Goal: Browse casually

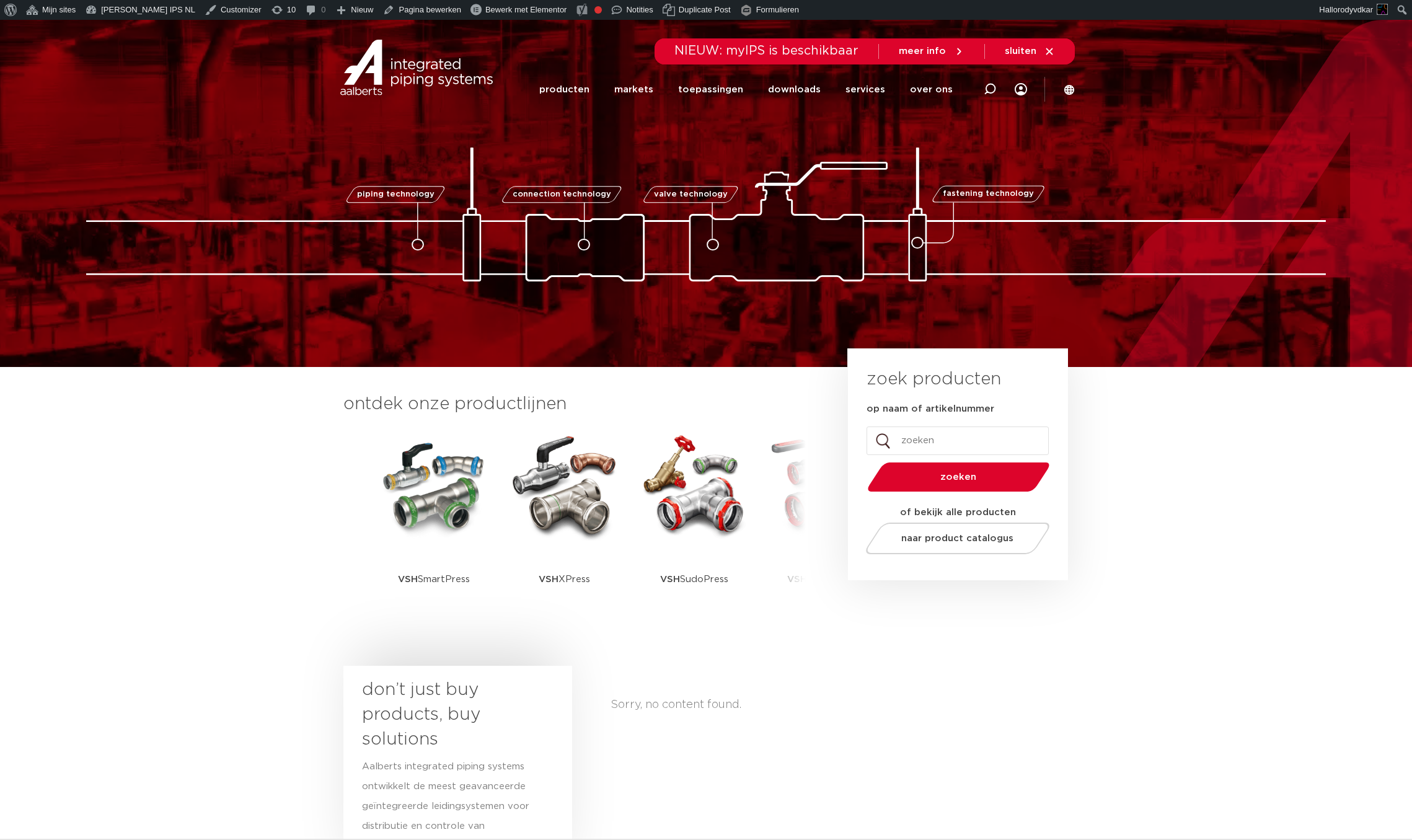
click at [262, 537] on section "ontdek onze productlijnen VSH SmartPress VSH XPress VSH SudoPress VSH" at bounding box center [706, 513] width 1412 height 293
click at [168, 665] on section "don’t just buy products, buy solutions Aalberts integrated piping systems ontwi…" at bounding box center [706, 782] width 1412 height 246
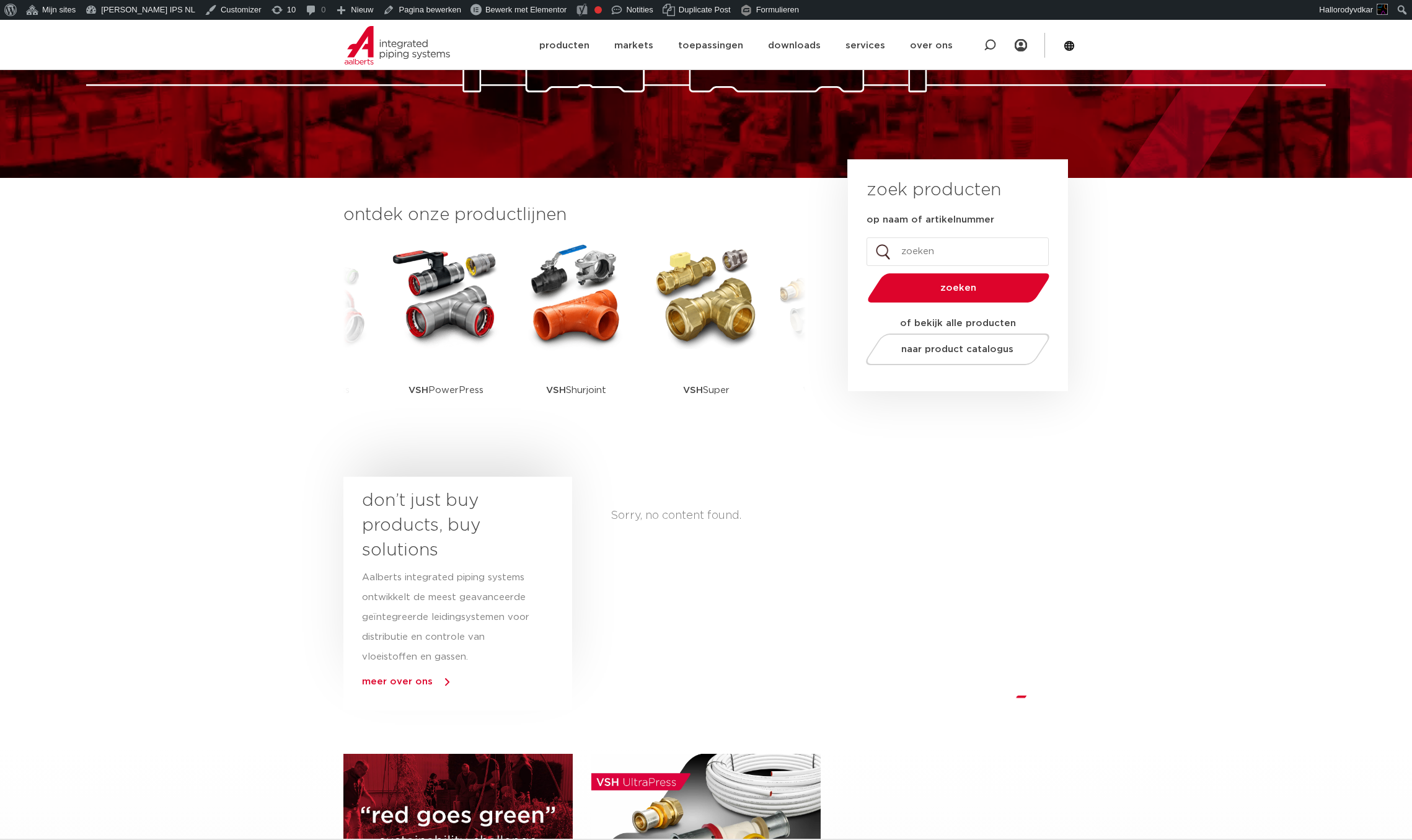
scroll to position [206, 0]
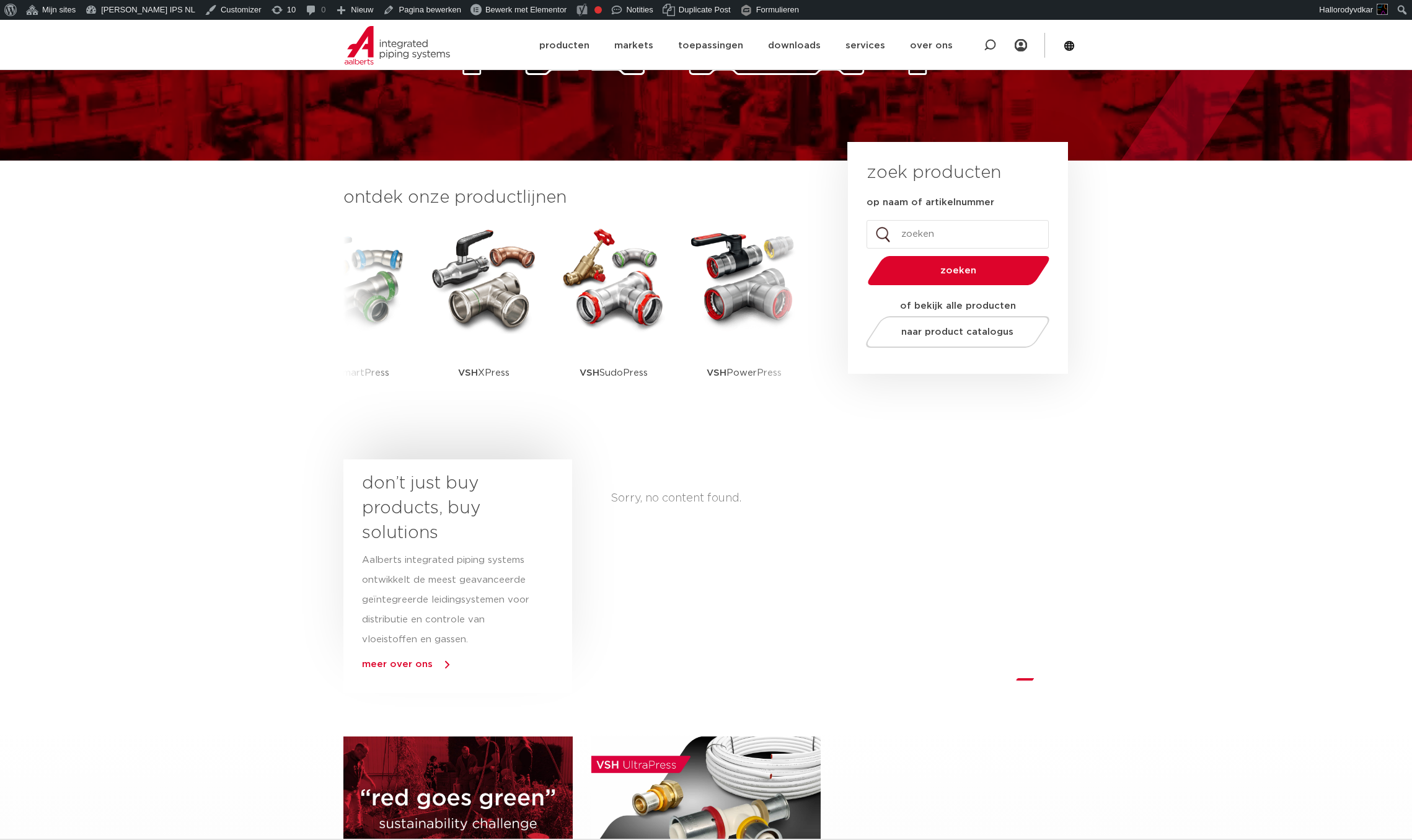
click at [118, 445] on section "ontdek onze productlijnen VSH SmartPress VSH XPress VSH SudoPress VSH" at bounding box center [706, 307] width 1412 height 293
click at [93, 241] on section "ontdek onze productlijnen VSH SmartPress VSH XPress VSH SudoPress VSH" at bounding box center [706, 307] width 1412 height 293
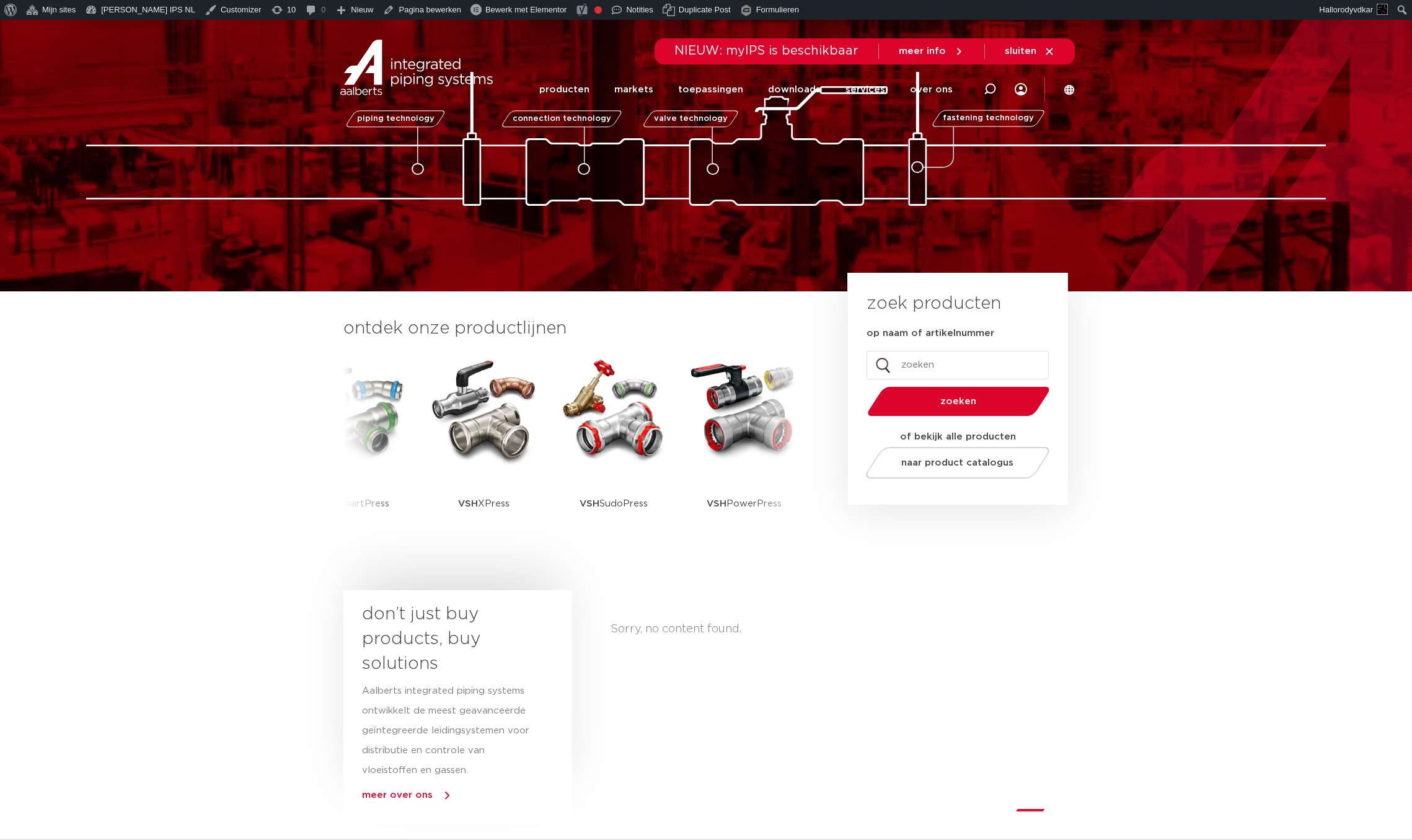
scroll to position [0, 0]
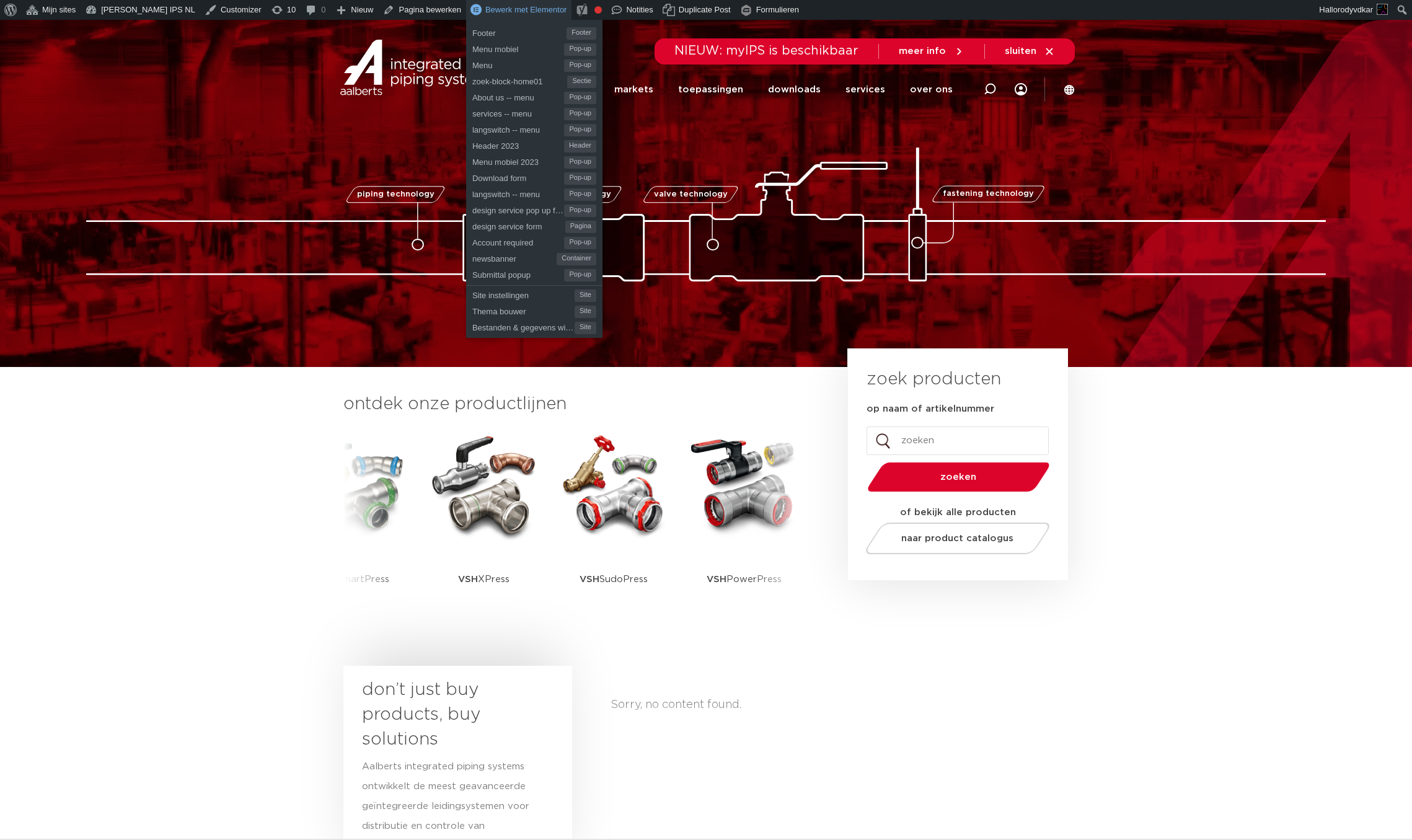
click at [500, 8] on span "Bewerk met Elementor" at bounding box center [526, 9] width 82 height 9
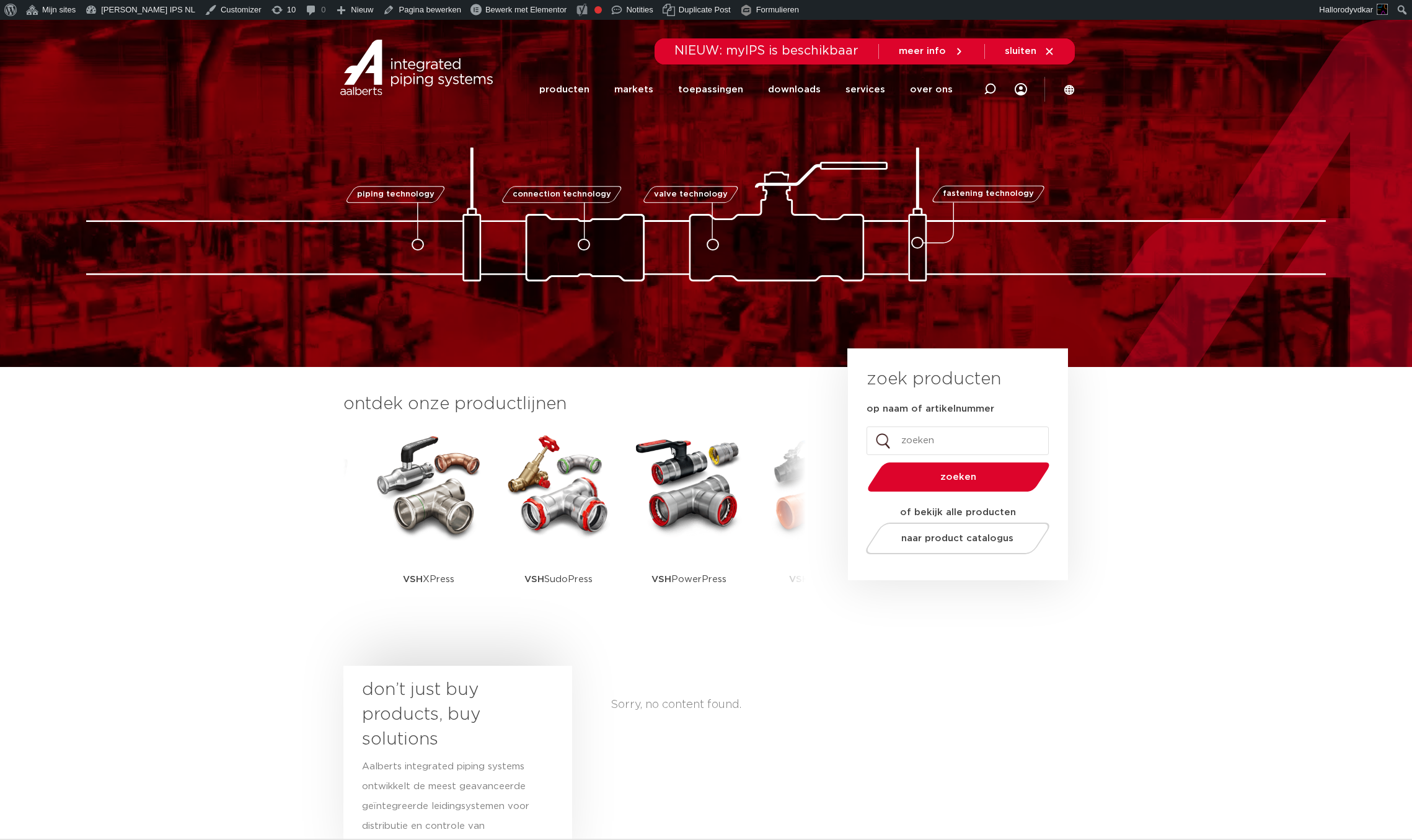
click at [129, 272] on img at bounding box center [706, 214] width 1240 height 134
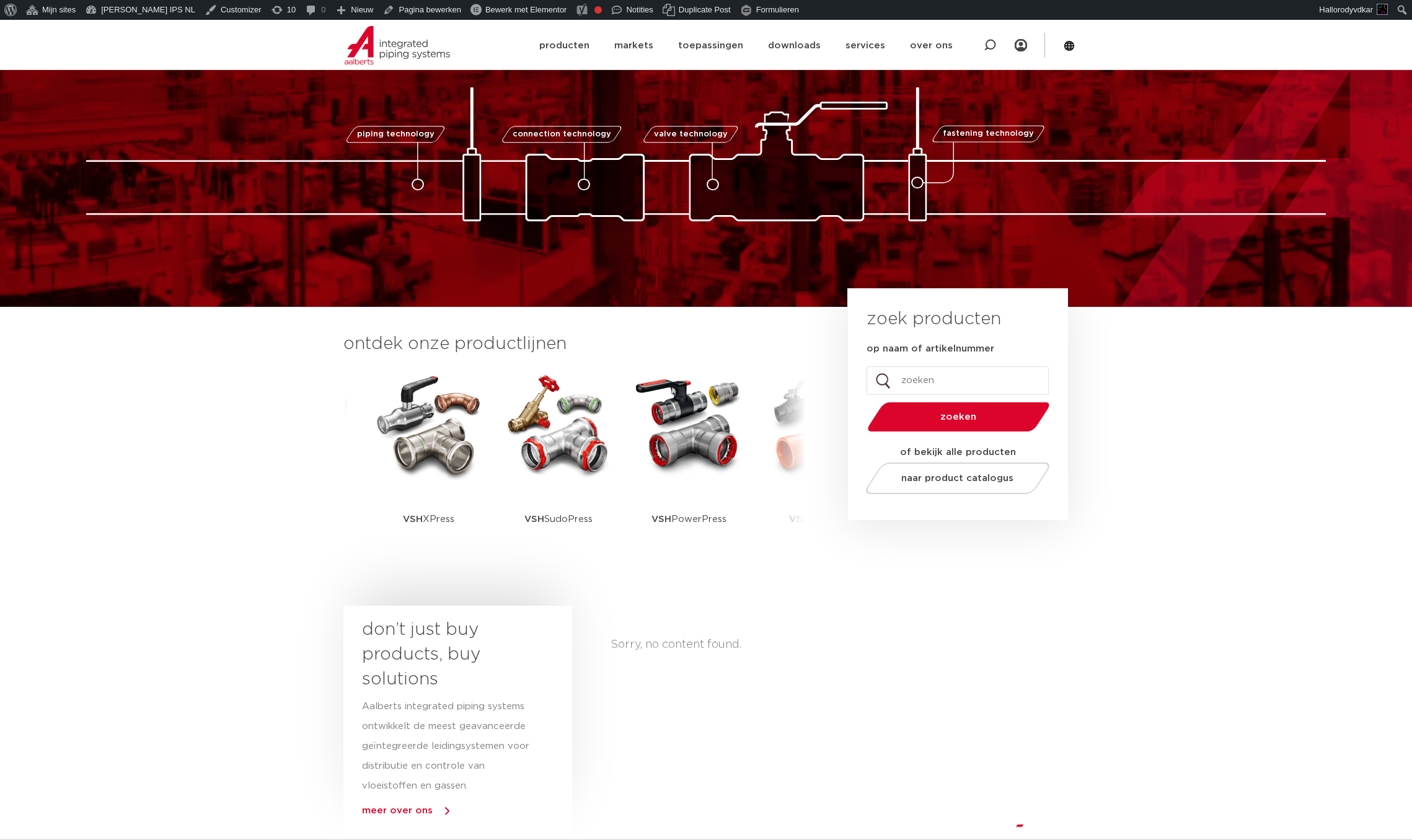
scroll to position [88, 0]
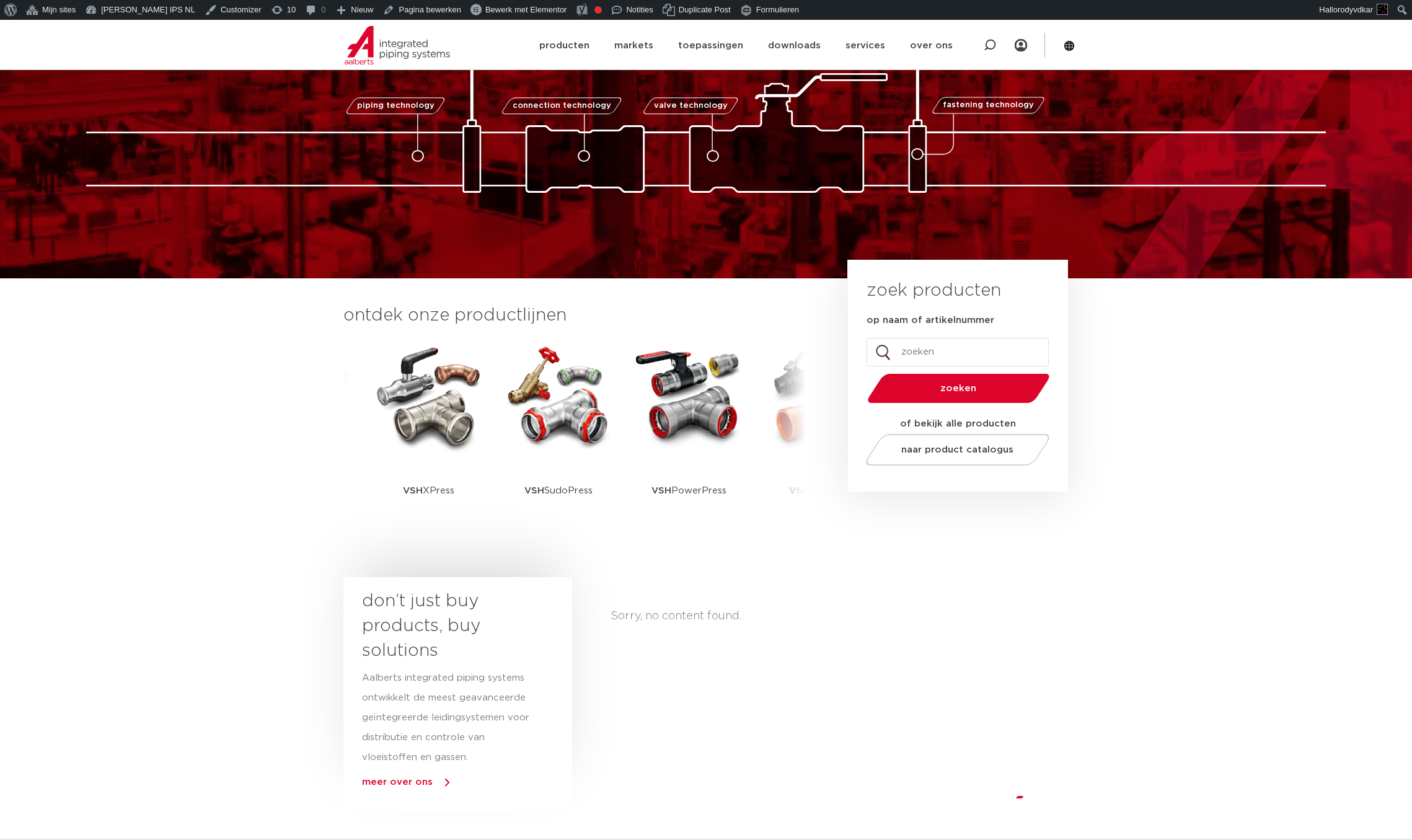
click at [163, 577] on section "don’t just buy products, buy solutions Aalberts integrated piping systems ontwi…" at bounding box center [706, 694] width 1412 height 246
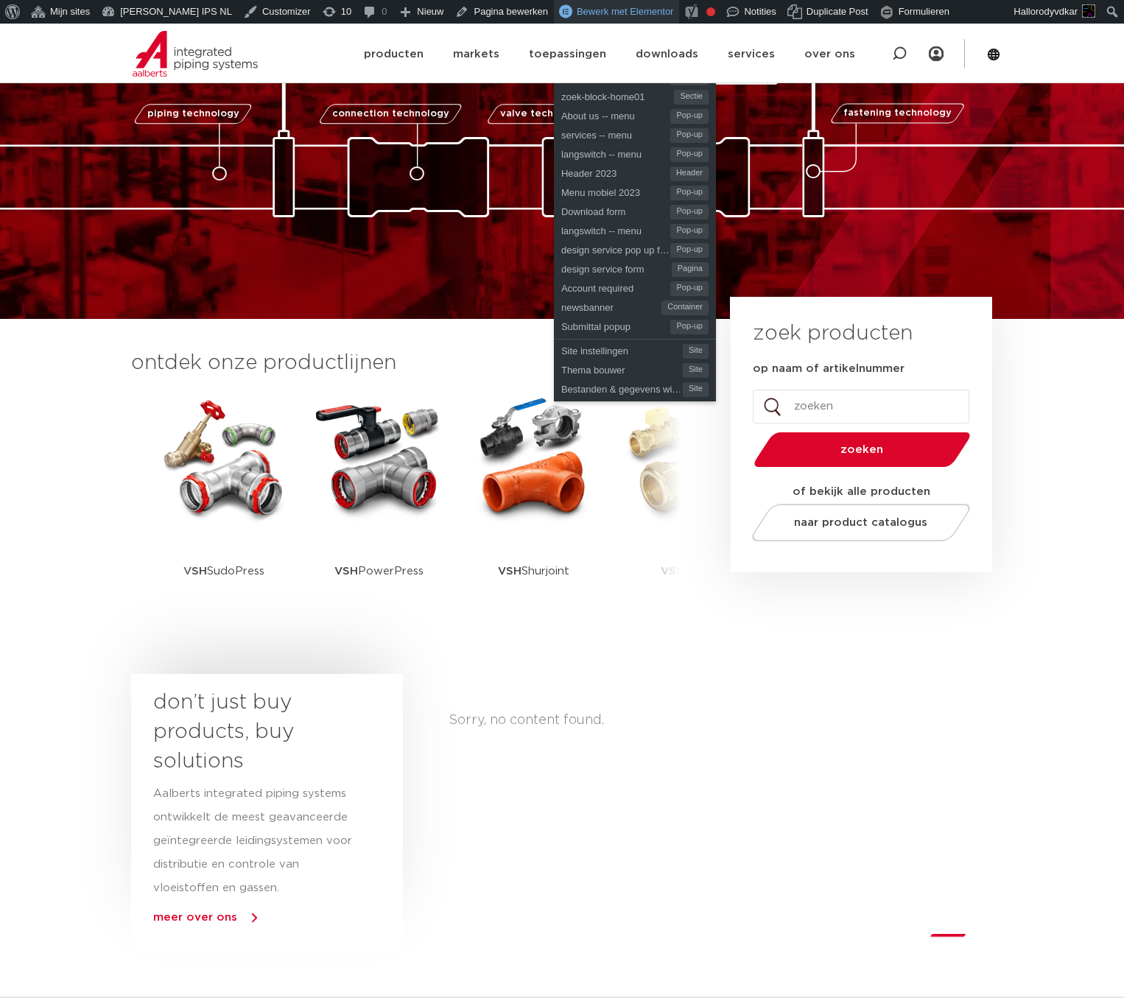
click at [577, 6] on span "Bewerk met Elementor" at bounding box center [625, 11] width 97 height 11
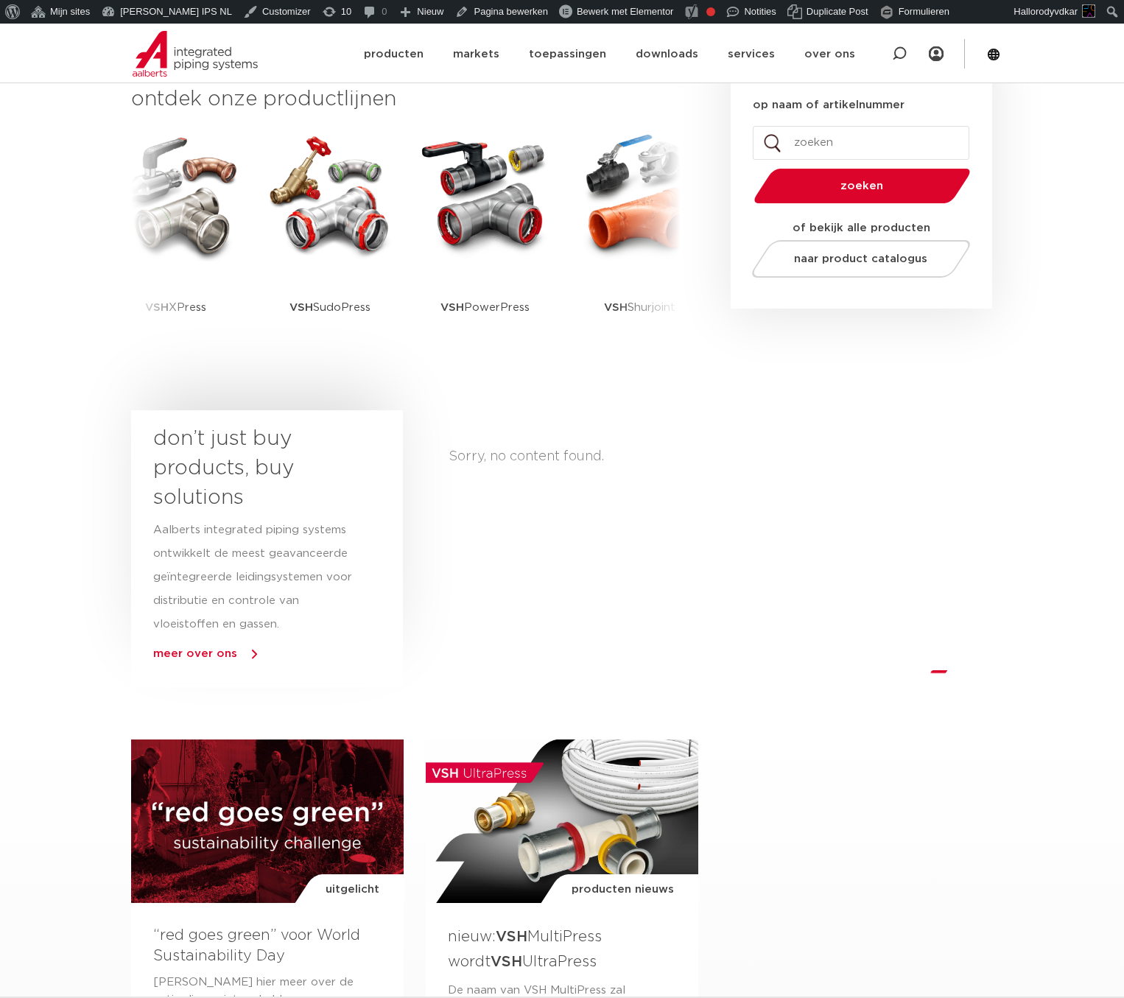
click at [213, 583] on p "Aalberts integrated piping systems ontwikkelt de meest geavanceerde geïntegreer…" at bounding box center [253, 577] width 200 height 118
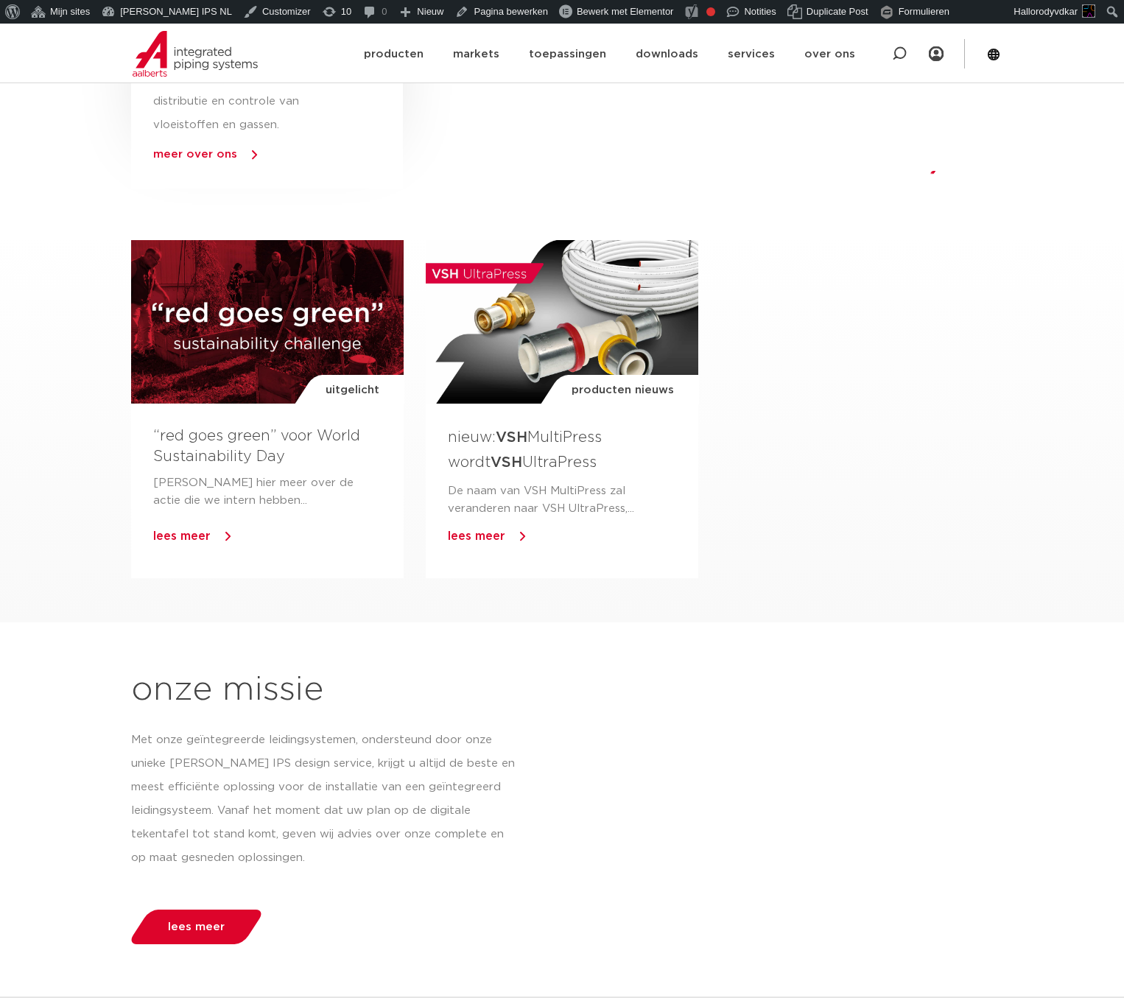
scroll to position [859, 0]
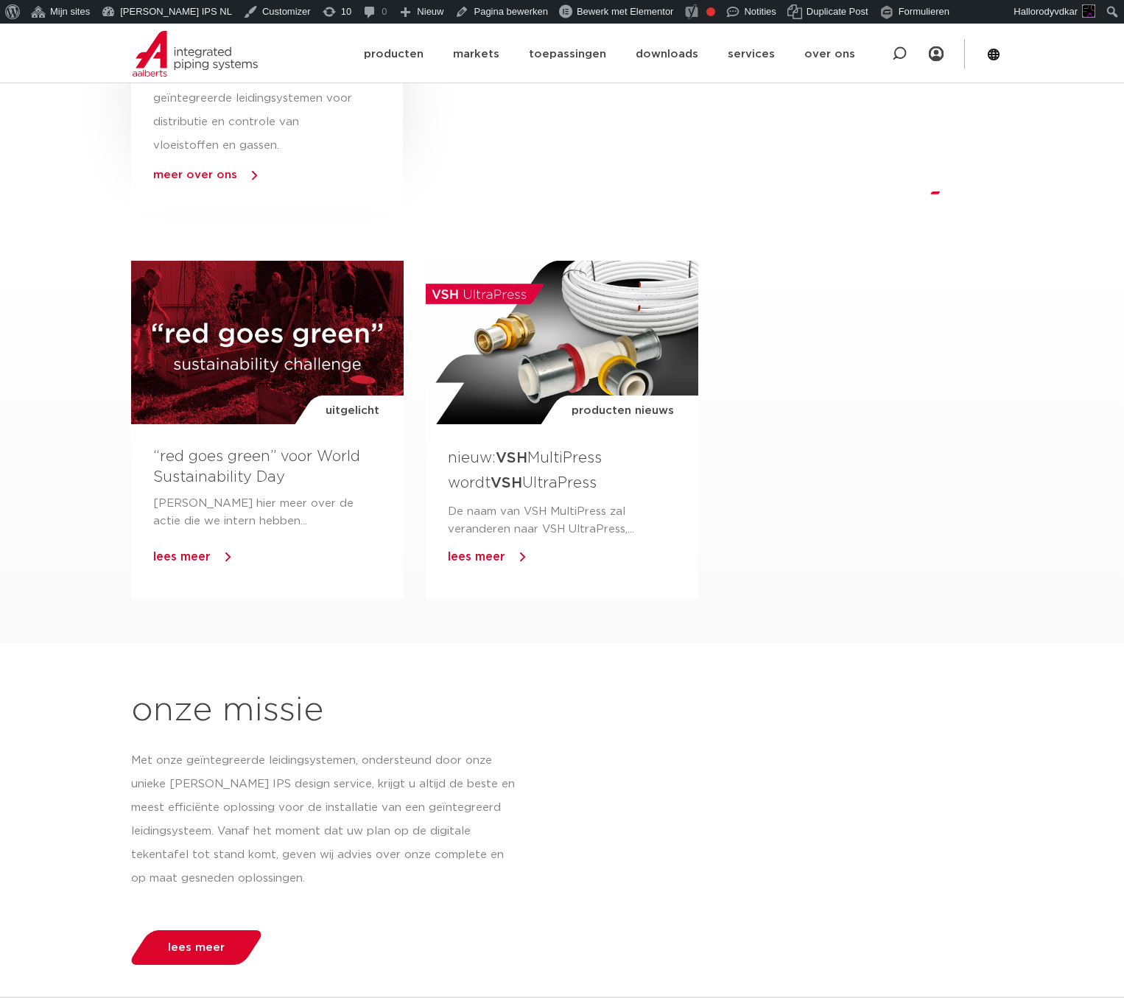
click at [621, 693] on h1 "onze missie" at bounding box center [562, 710] width 862 height 47
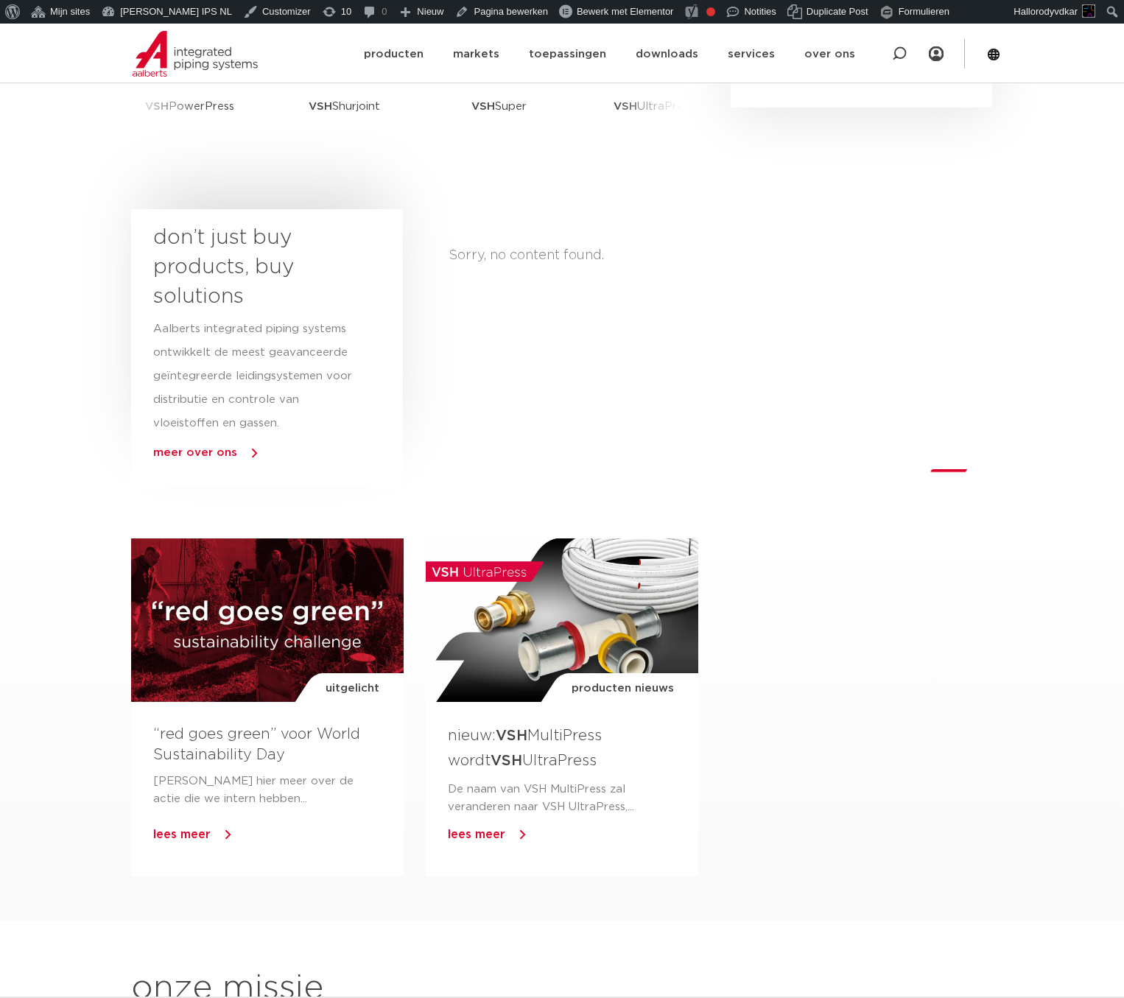
scroll to position [581, 0]
